Goal: Transaction & Acquisition: Purchase product/service

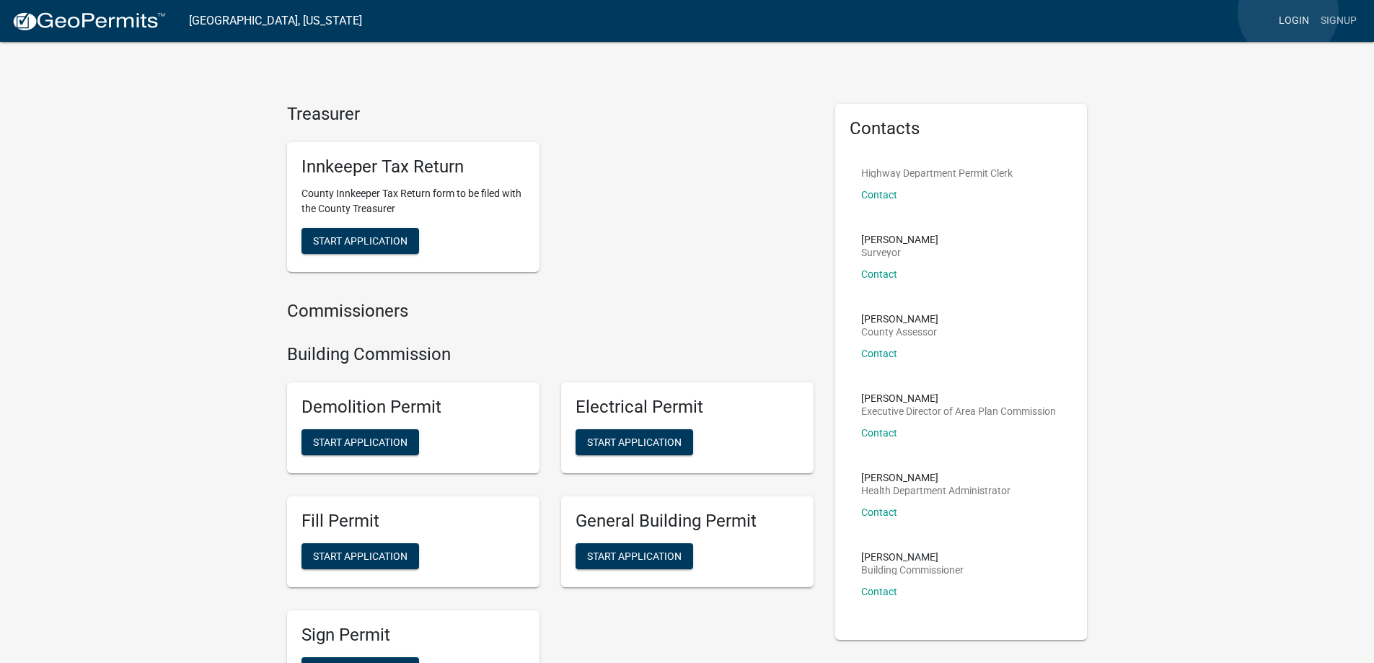
click at [1288, 12] on link "Login" at bounding box center [1294, 20] width 42 height 27
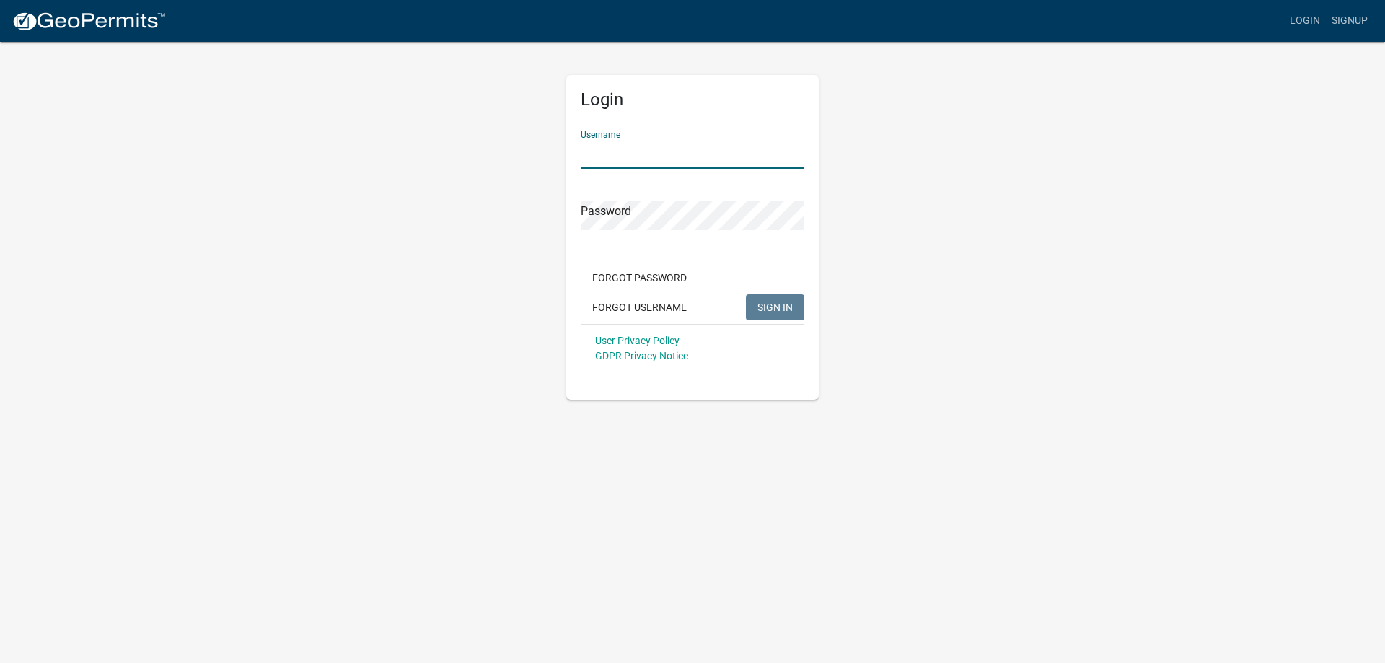
click at [645, 162] on input "Username" at bounding box center [693, 154] width 224 height 30
type input "jhack"
click at [610, 144] on input "Username" at bounding box center [693, 154] width 224 height 30
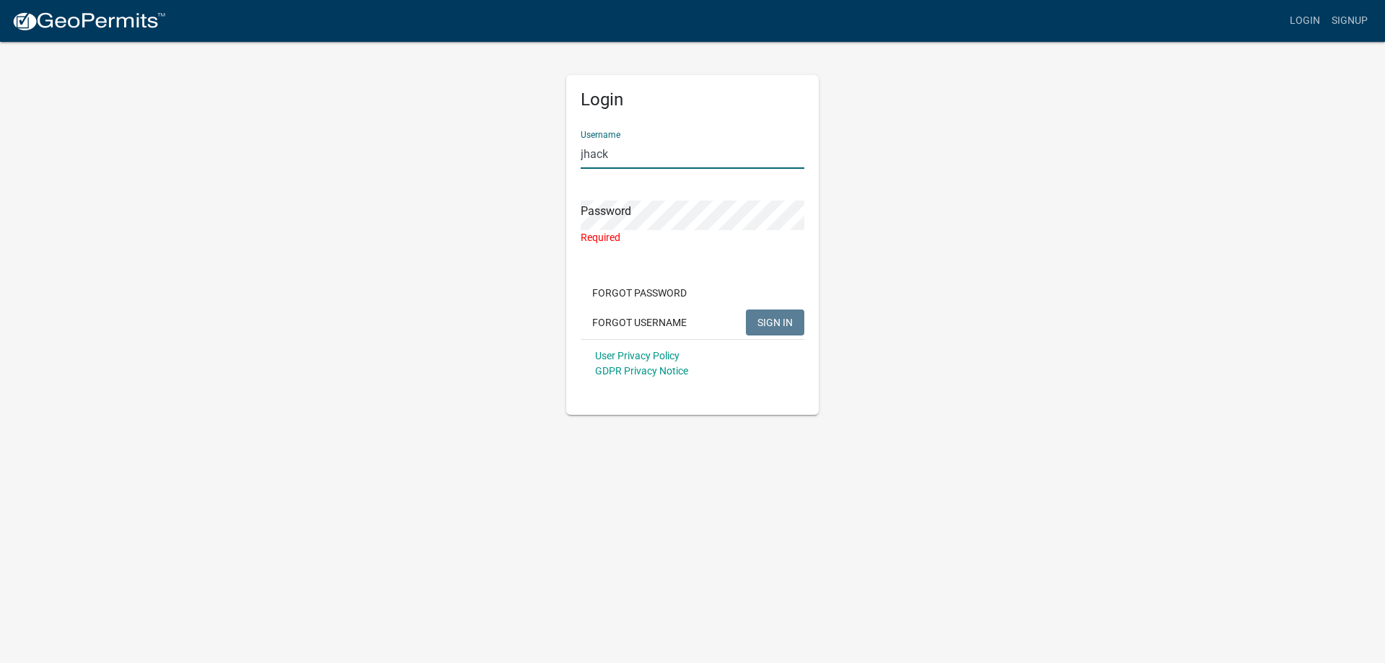
click at [638, 158] on input "jhack" at bounding box center [693, 154] width 224 height 30
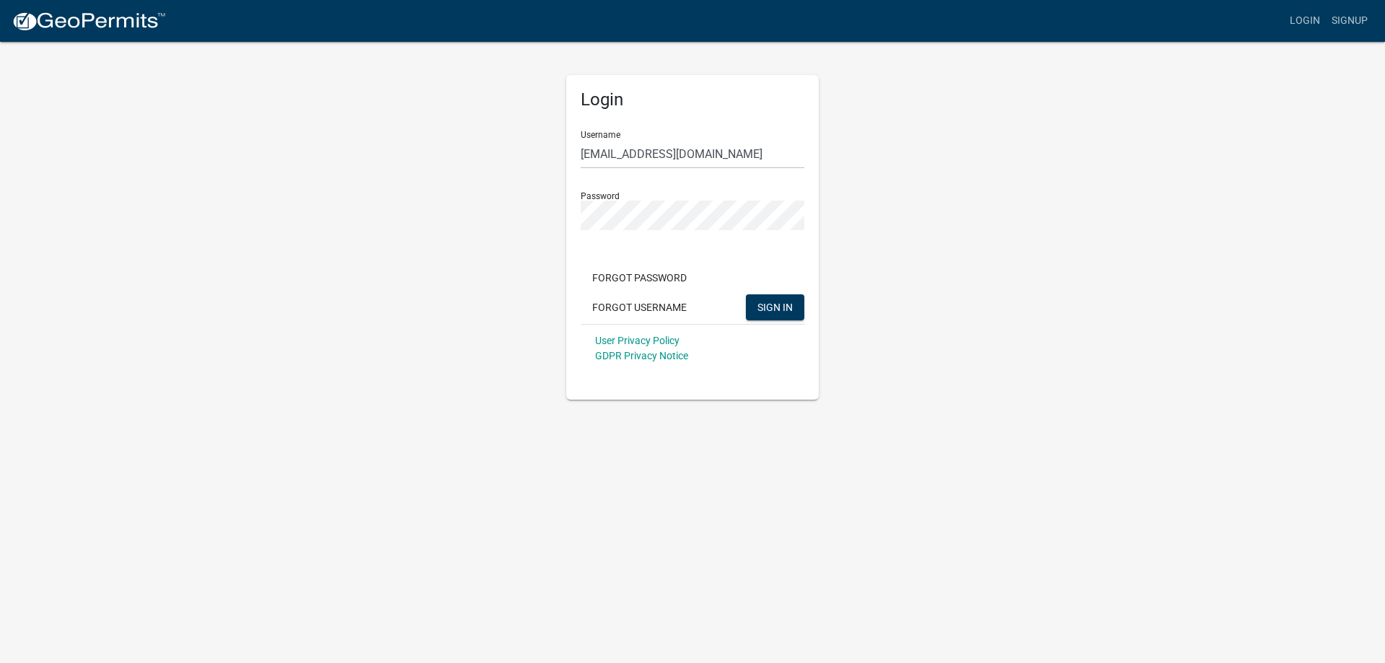
drag, startPoint x: 635, startPoint y: 198, endPoint x: 973, endPoint y: 175, distance: 339.1
click at [973, 175] on div "Login Username jhack@tds.net Password Forgot Password Forgot Username SIGN IN U…" at bounding box center [692, 219] width 822 height 359
click at [782, 304] on span "SIGN IN" at bounding box center [774, 307] width 35 height 12
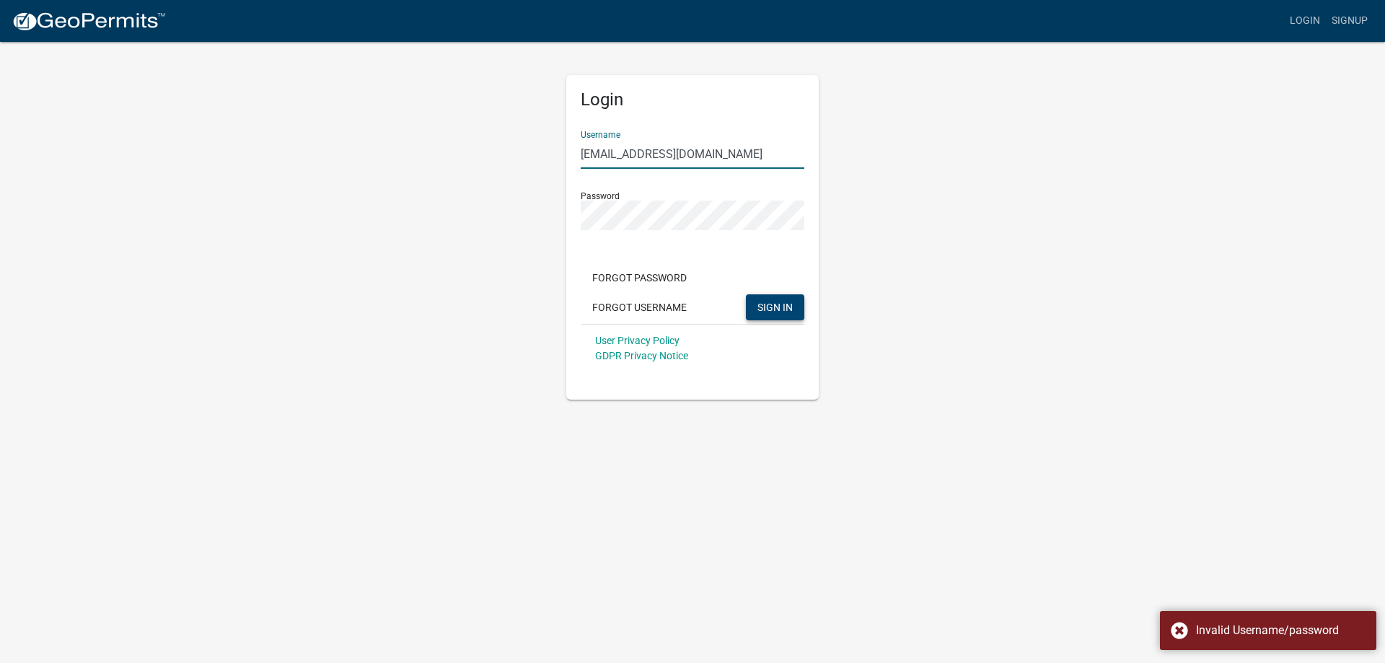
click at [666, 154] on input "jhack@tds.net" at bounding box center [693, 154] width 224 height 30
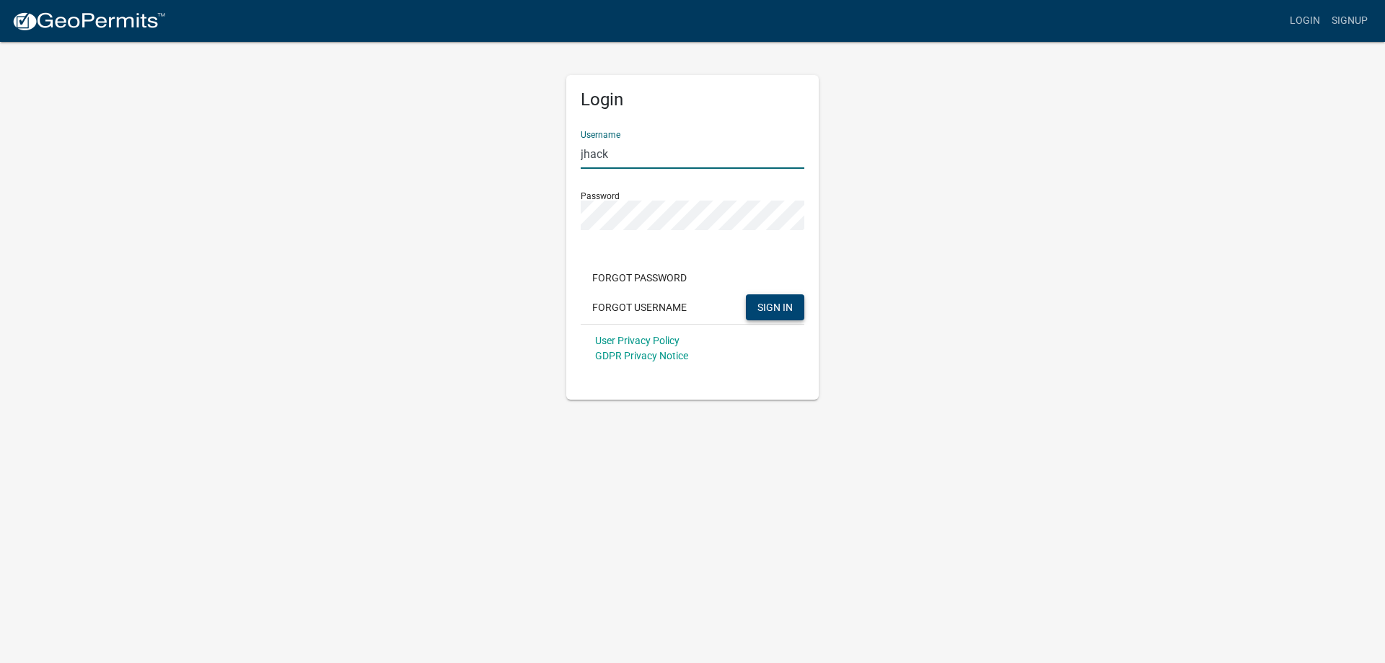
type input "jhack"
click at [772, 309] on span "SIGN IN" at bounding box center [774, 307] width 35 height 12
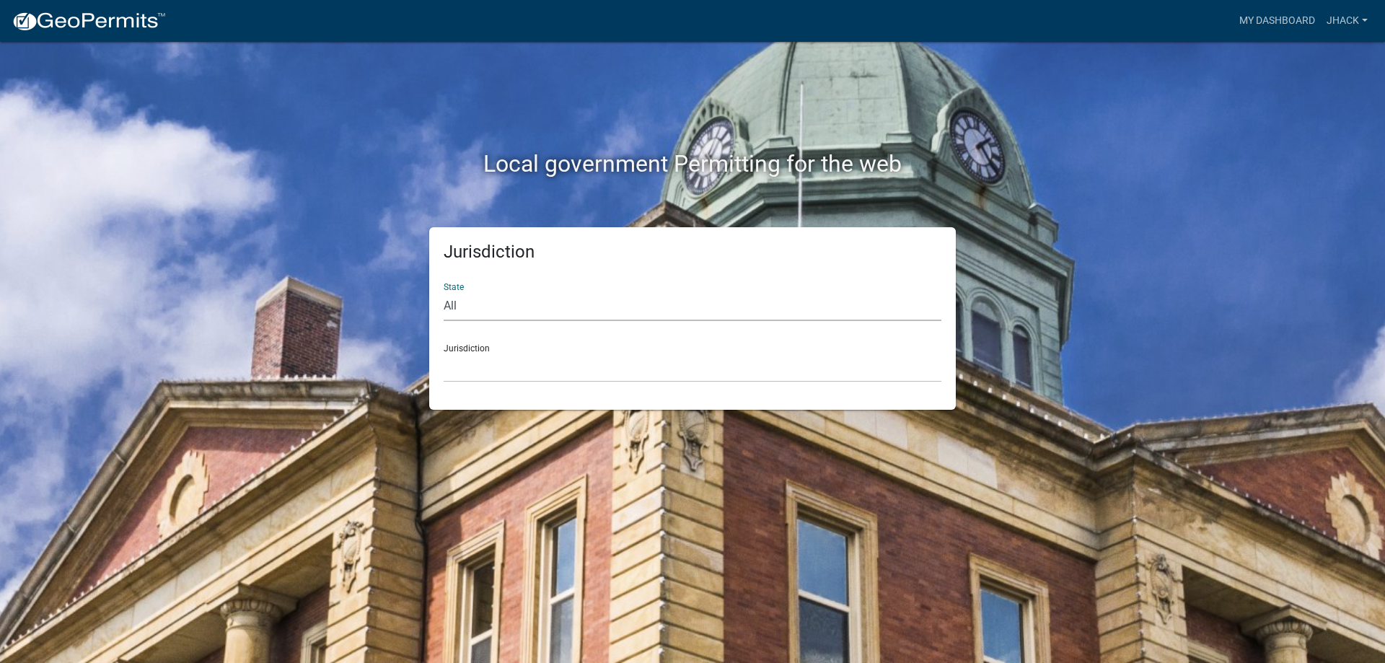
click at [465, 305] on select "All Colorado Georgia Indiana Iowa Kansas Minnesota Ohio South Carolina Wisconsin" at bounding box center [693, 306] width 498 height 30
select select "Indiana"
click at [444, 291] on select "All Colorado Georgia Indiana Iowa Kansas Minnesota Ohio South Carolina Wisconsin" at bounding box center [693, 306] width 498 height 30
click at [516, 359] on select "City of Charlestown, Indiana City of Jeffersonville, Indiana City of Logansport…" at bounding box center [693, 368] width 498 height 30
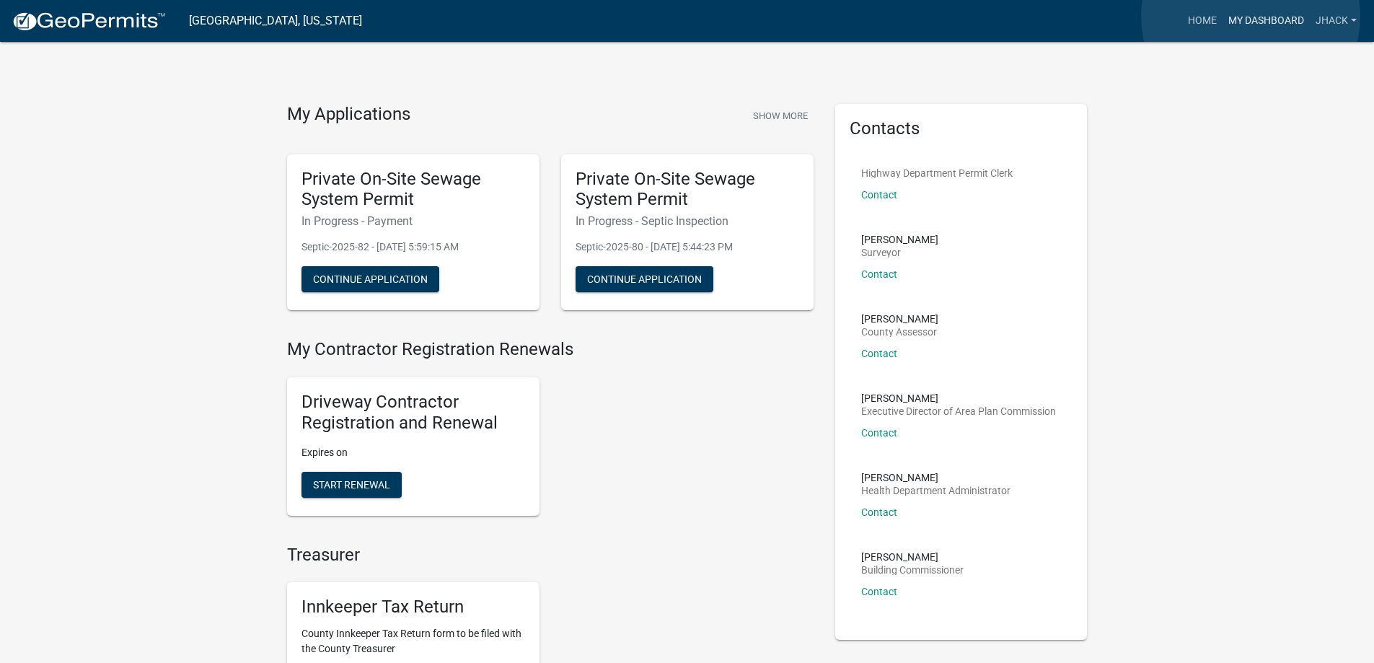
click at [1251, 17] on link "My Dashboard" at bounding box center [1266, 20] width 87 height 27
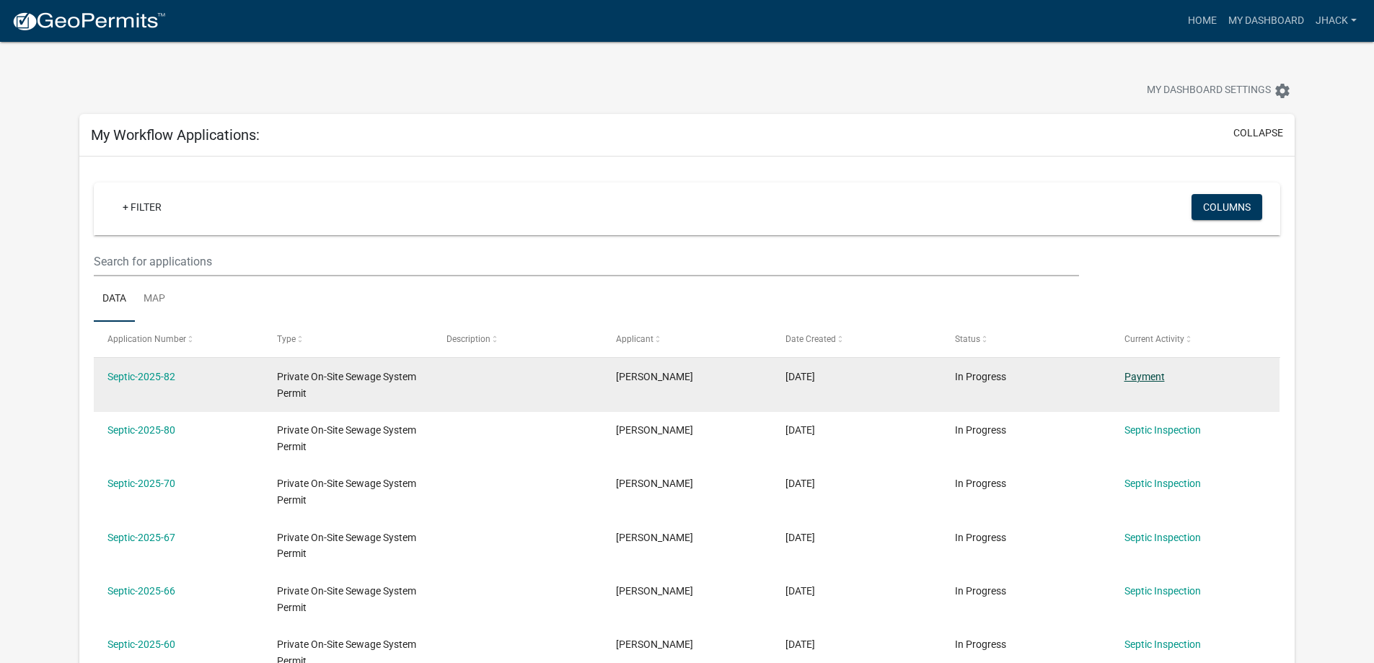
click at [1151, 382] on link "Payment" at bounding box center [1145, 377] width 40 height 12
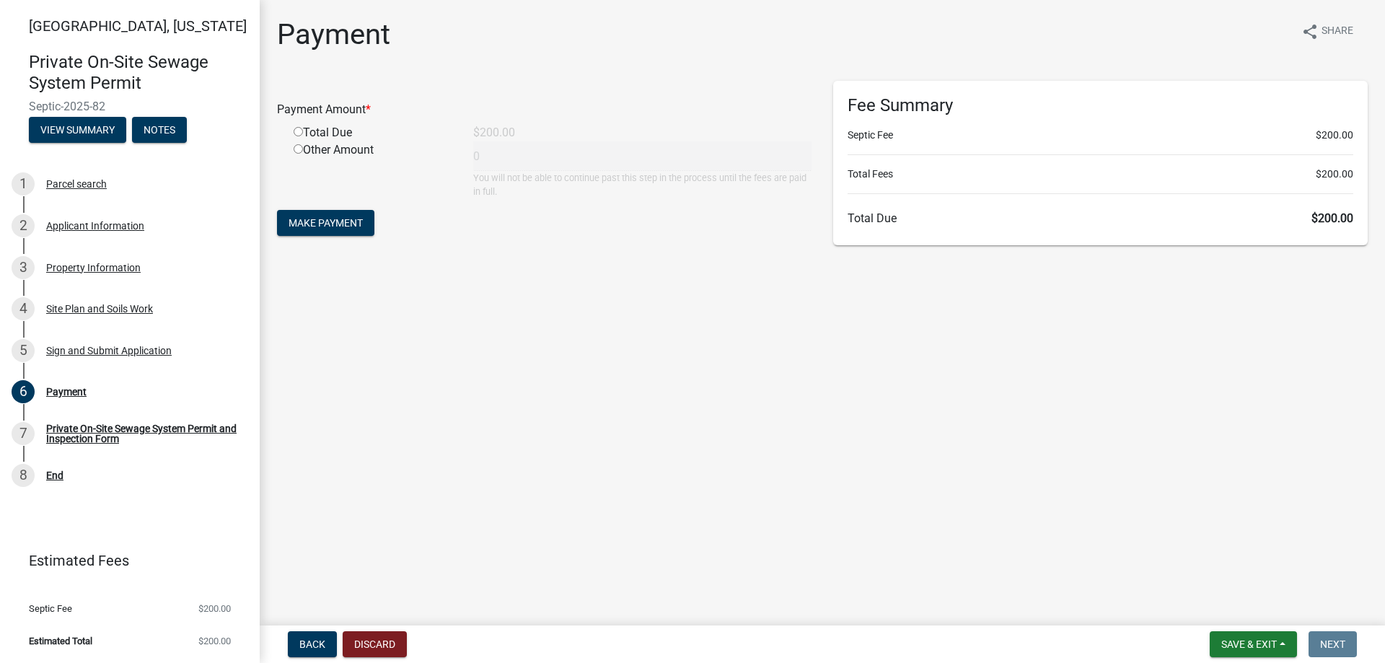
click at [299, 136] on div "Total Due" at bounding box center [373, 132] width 180 height 17
click at [299, 132] on input "radio" at bounding box center [298, 131] width 9 height 9
radio input "true"
type input "200"
click at [345, 220] on span "Make Payment" at bounding box center [326, 223] width 74 height 12
